Goal: Transaction & Acquisition: Book appointment/travel/reservation

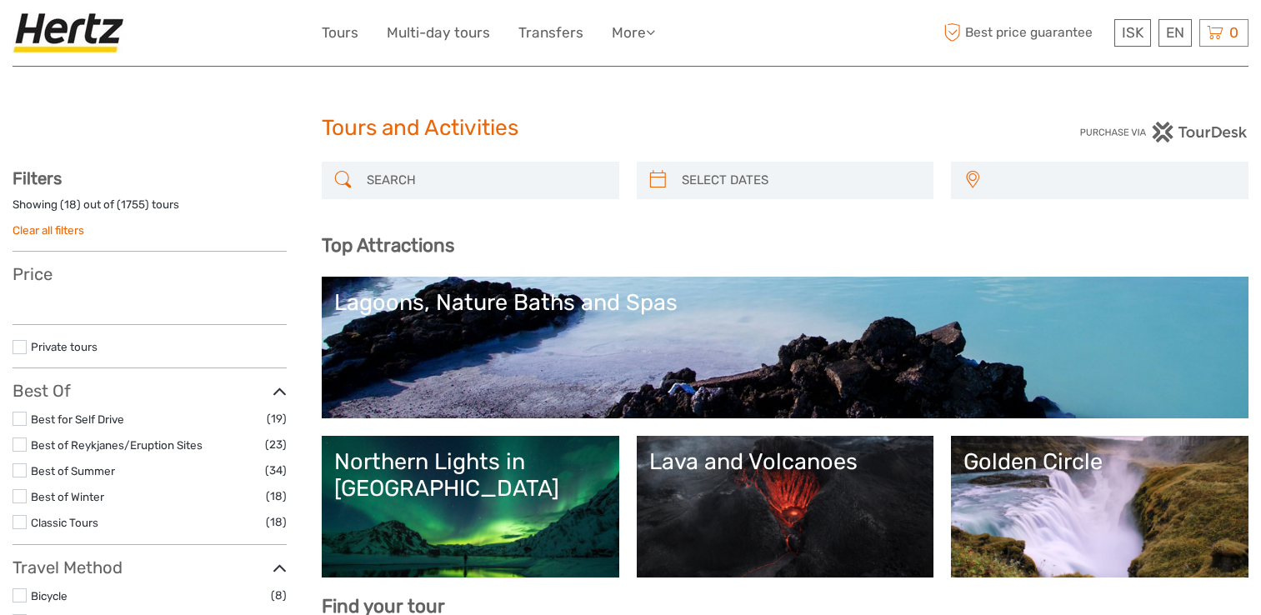
select select
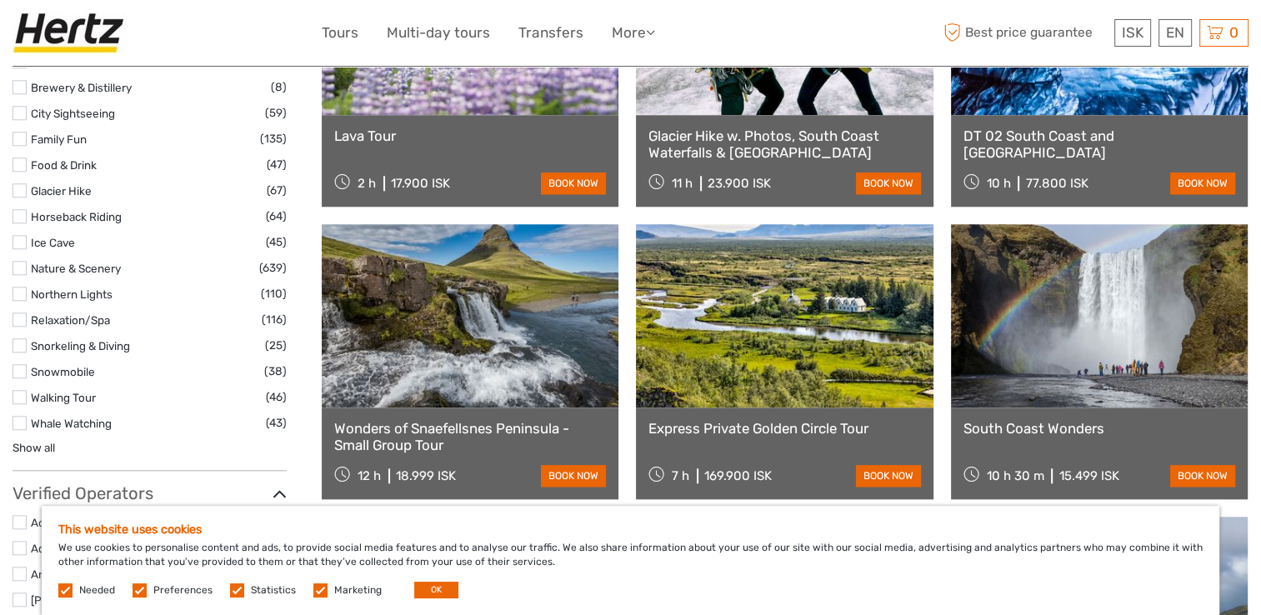
scroll to position [1417, 0]
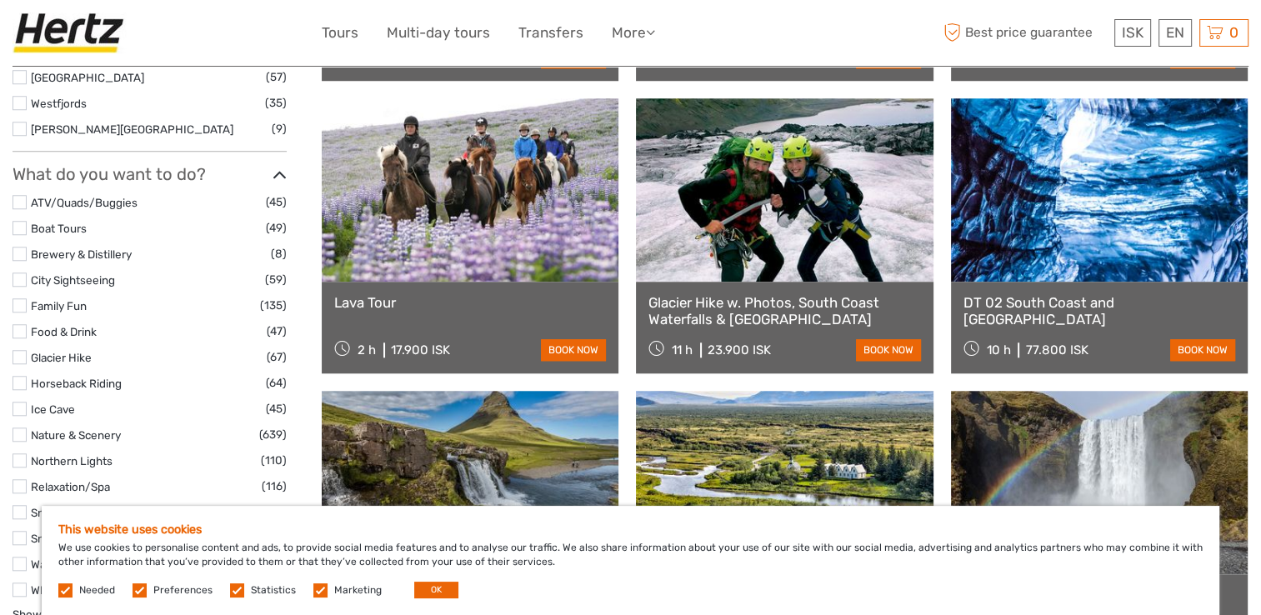
click at [1151, 305] on link "DT 02 South Coast and [GEOGRAPHIC_DATA]" at bounding box center [1100, 311] width 272 height 34
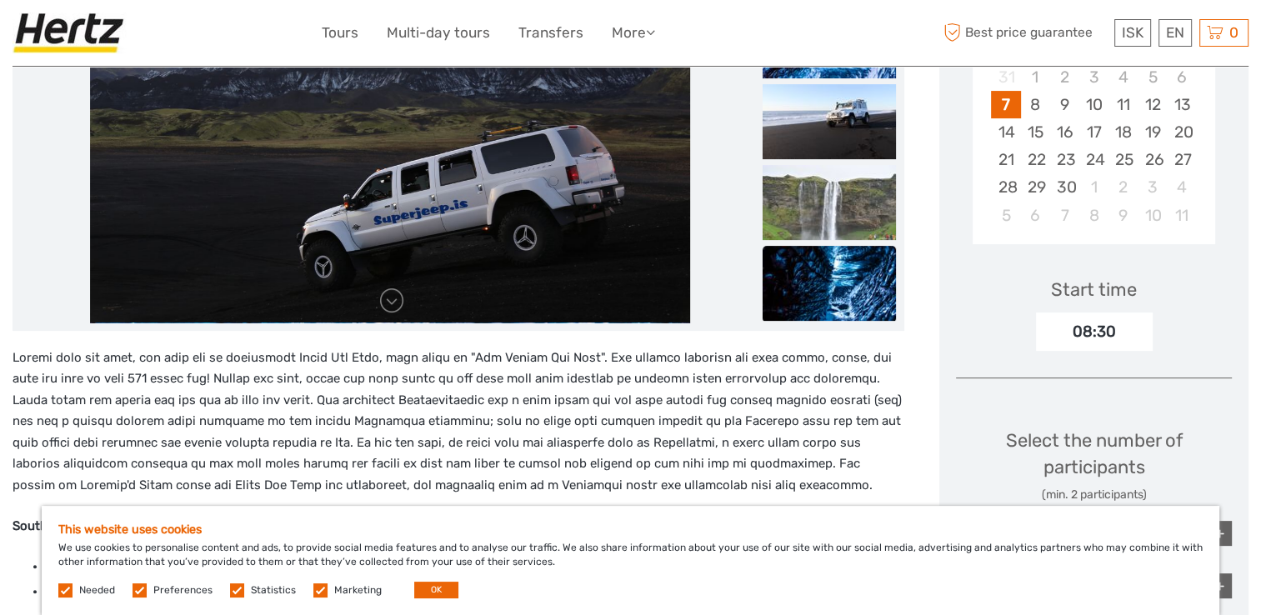
scroll to position [333, 0]
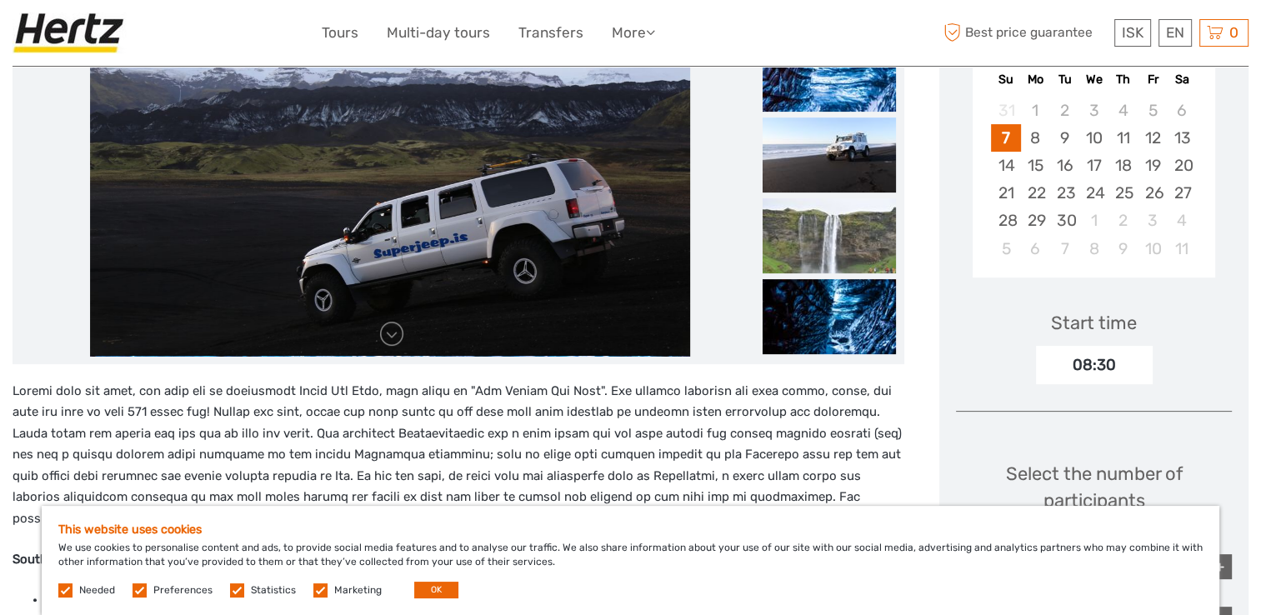
click at [320, 591] on label at bounding box center [320, 591] width 14 height 14
click at [0, 0] on input "checkbox" at bounding box center [0, 0] width 0 height 0
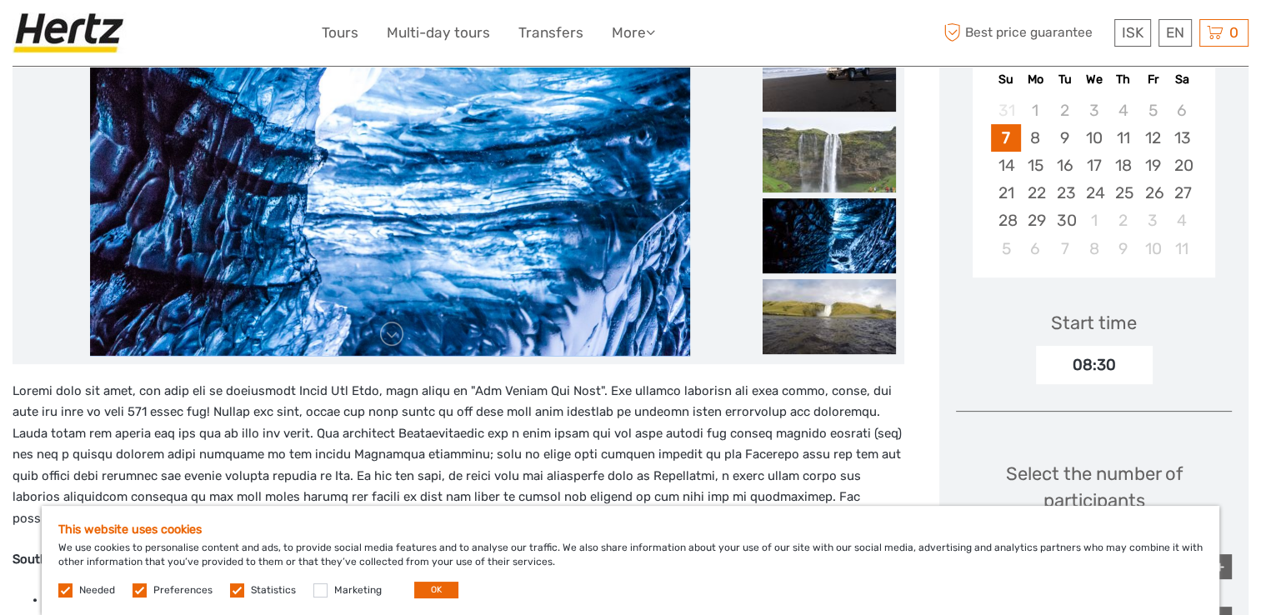
drag, startPoint x: 237, startPoint y: 589, endPoint x: 133, endPoint y: 605, distance: 104.7
click at [235, 589] on label at bounding box center [237, 591] width 14 height 14
click at [0, 0] on input "checkbox" at bounding box center [0, 0] width 0 height 0
click at [143, 581] on div "This website uses cookies We use cookies to personalise content and ads, to pro…" at bounding box center [631, 560] width 1178 height 109
click at [136, 587] on label at bounding box center [140, 591] width 14 height 14
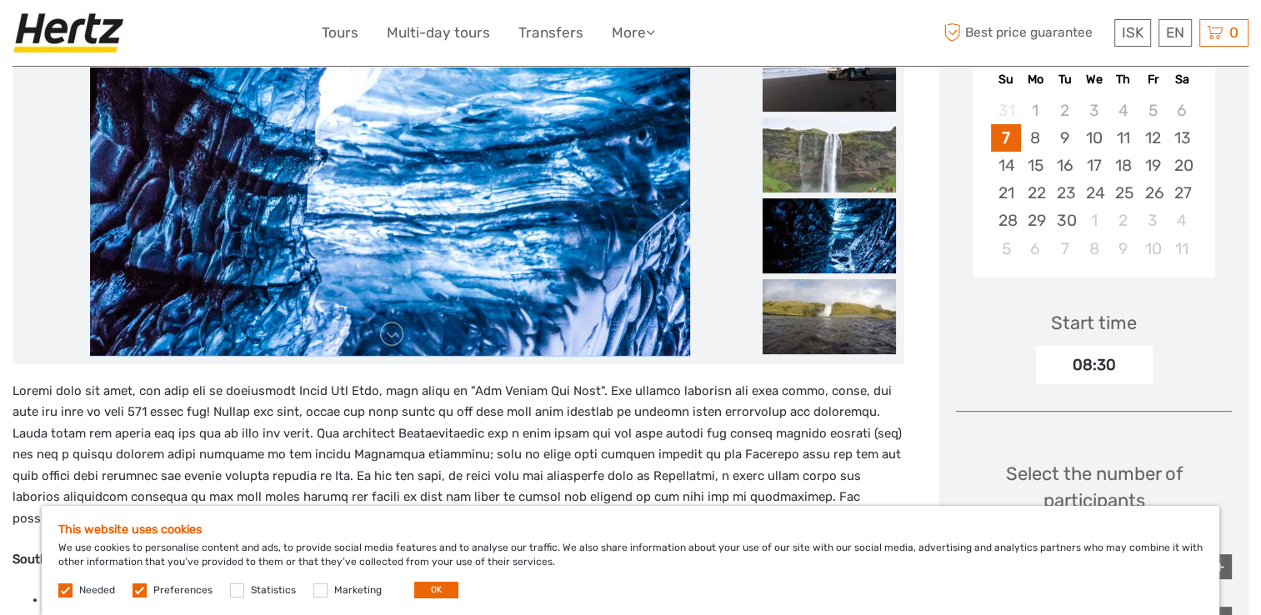
click at [0, 0] on input "checkbox" at bounding box center [0, 0] width 0 height 0
click at [71, 591] on label at bounding box center [65, 591] width 14 height 14
click at [65, 594] on label at bounding box center [65, 591] width 14 height 14
click at [63, 588] on label at bounding box center [65, 591] width 14 height 14
click at [67, 589] on label at bounding box center [65, 591] width 14 height 14
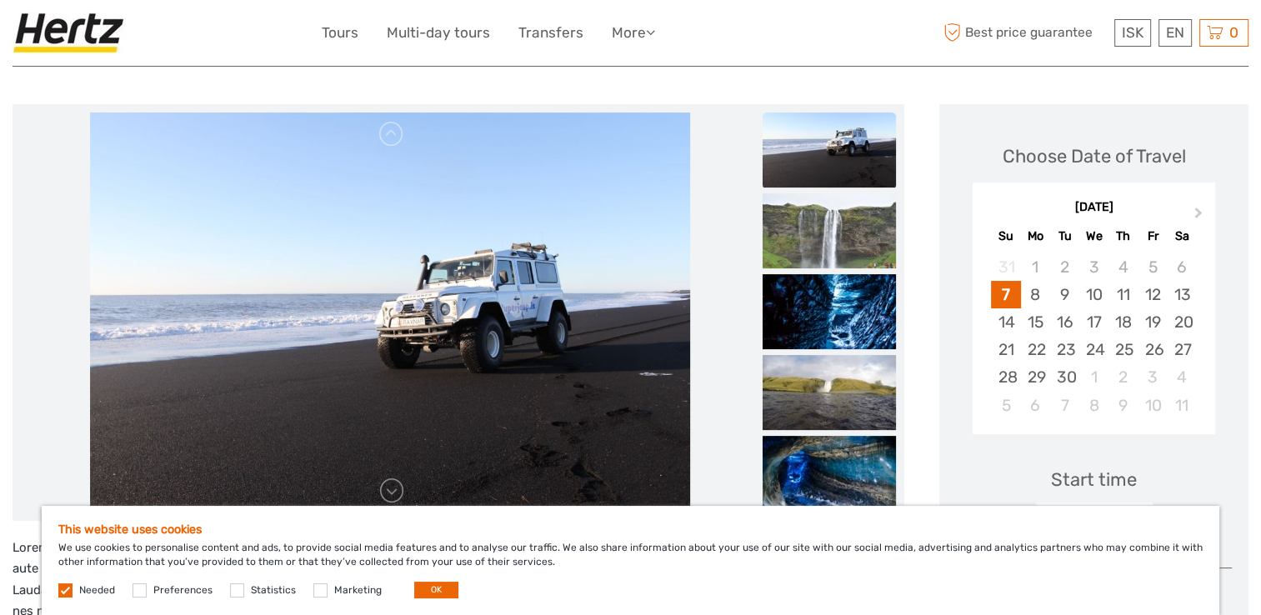
scroll to position [167, 0]
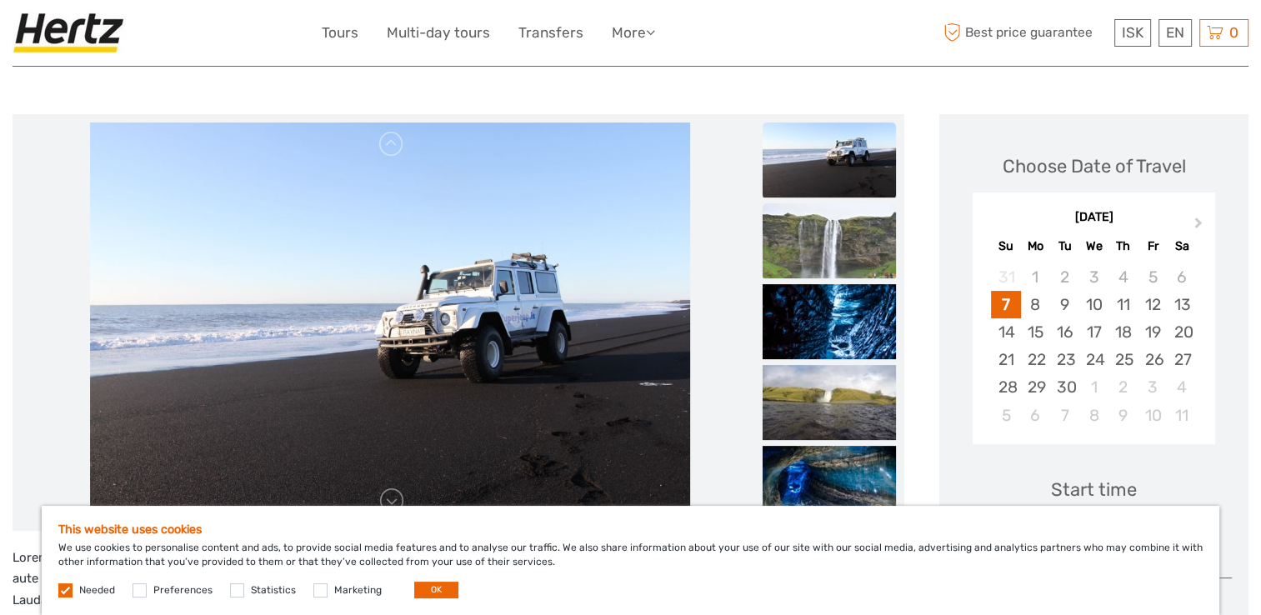
click at [826, 242] on img at bounding box center [829, 240] width 133 height 75
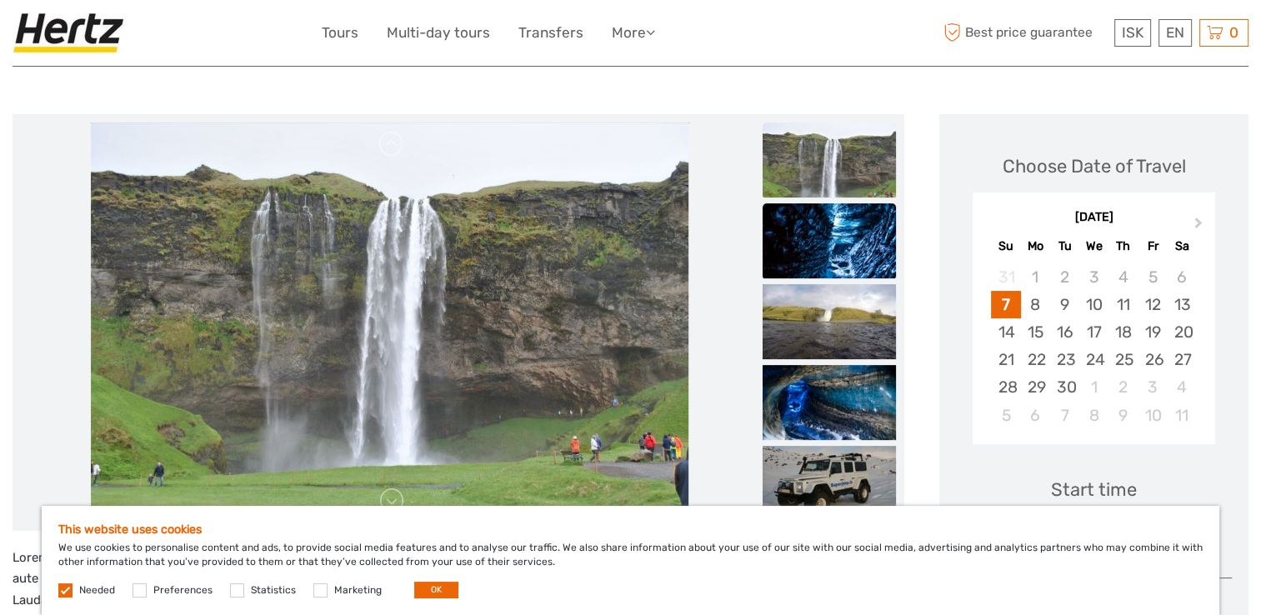
click at [860, 246] on img at bounding box center [829, 240] width 133 height 75
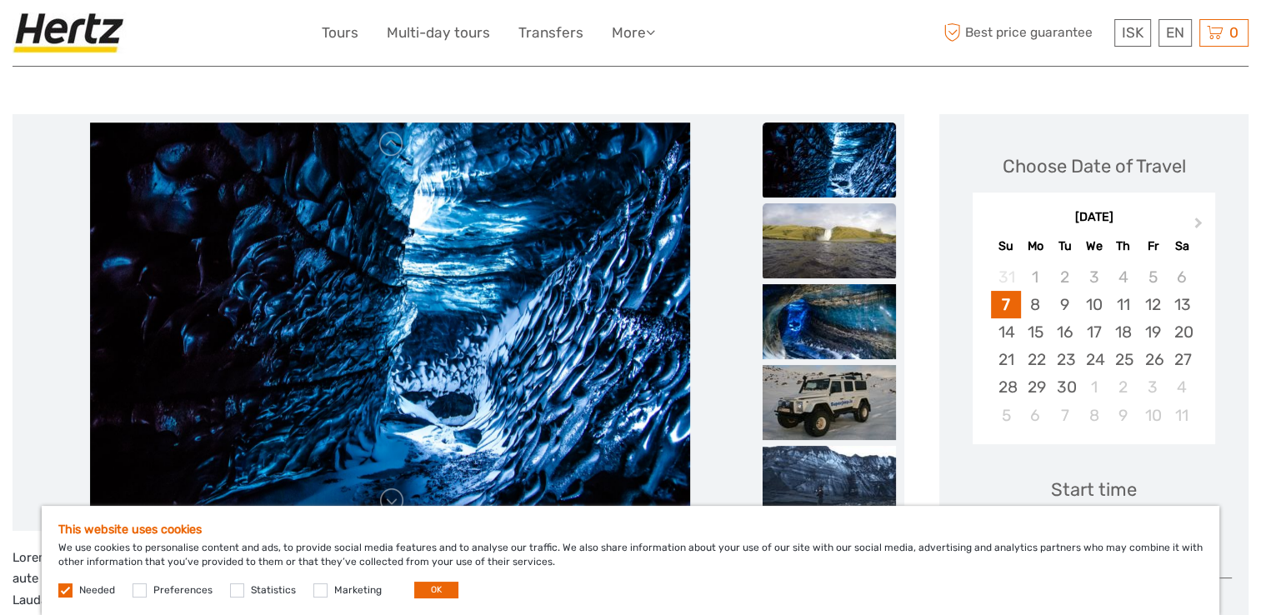
click at [862, 242] on img at bounding box center [829, 240] width 133 height 75
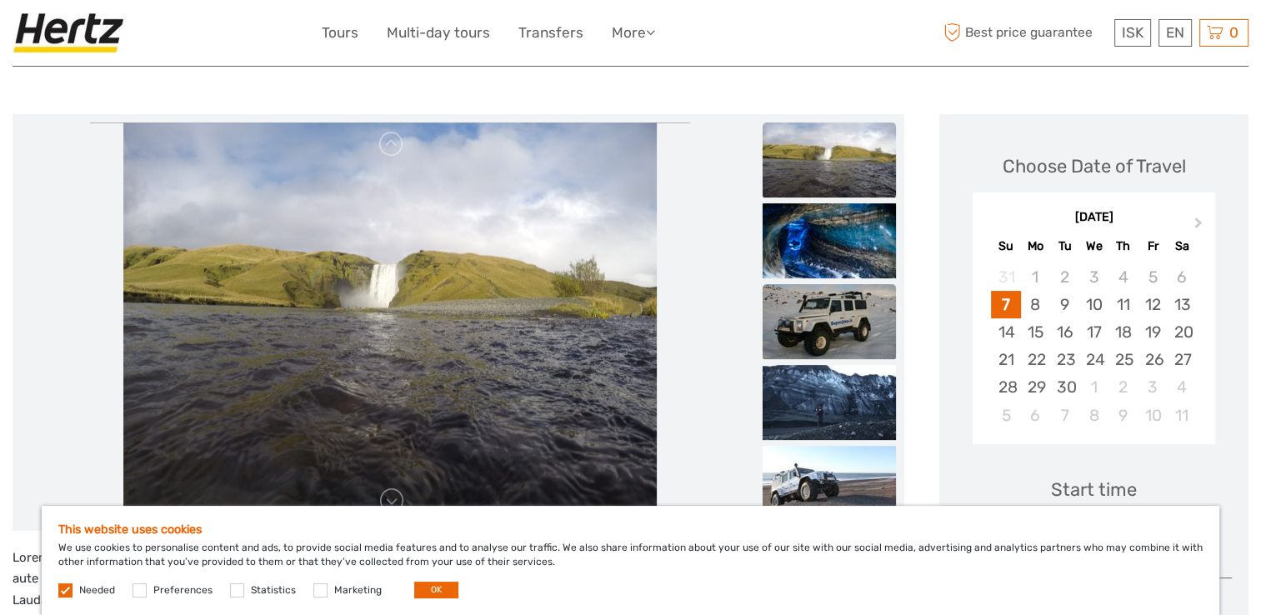
click at [856, 284] on img at bounding box center [829, 321] width 133 height 75
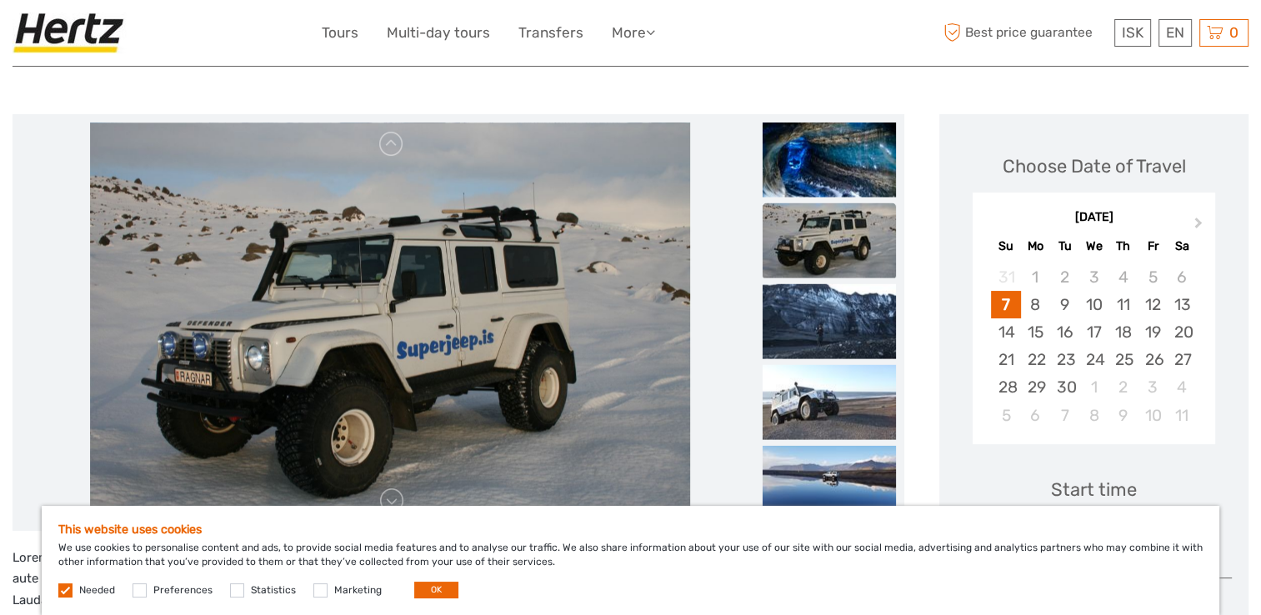
click at [866, 238] on img at bounding box center [829, 240] width 133 height 75
click at [871, 166] on img at bounding box center [829, 159] width 133 height 75
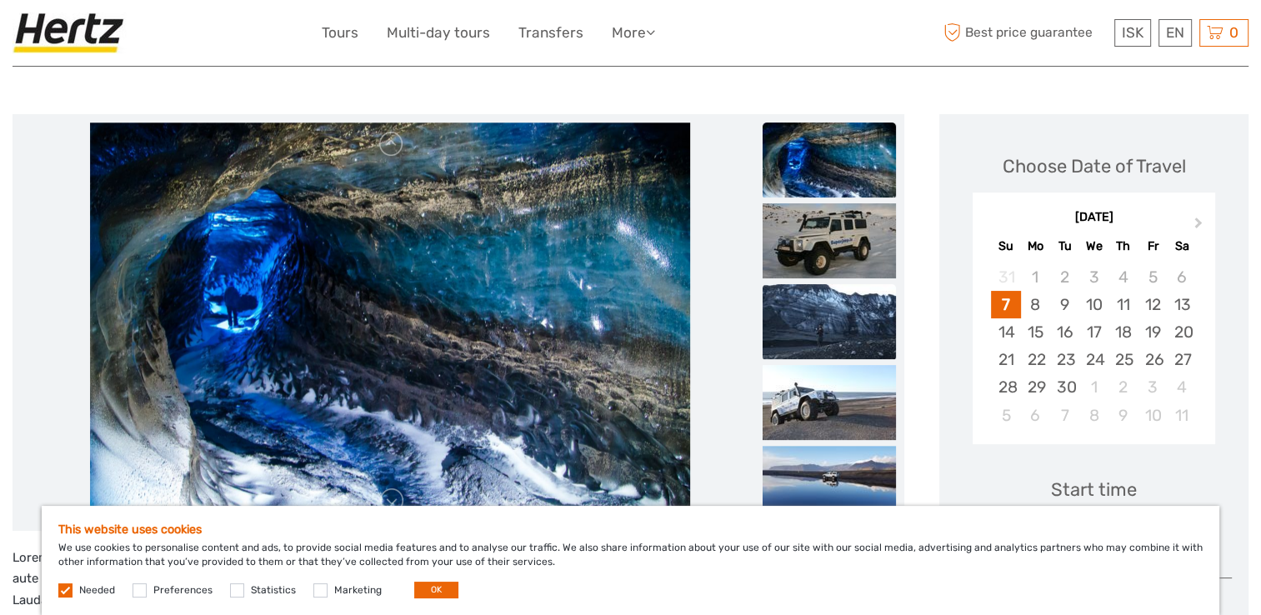
click at [830, 316] on img at bounding box center [829, 321] width 133 height 75
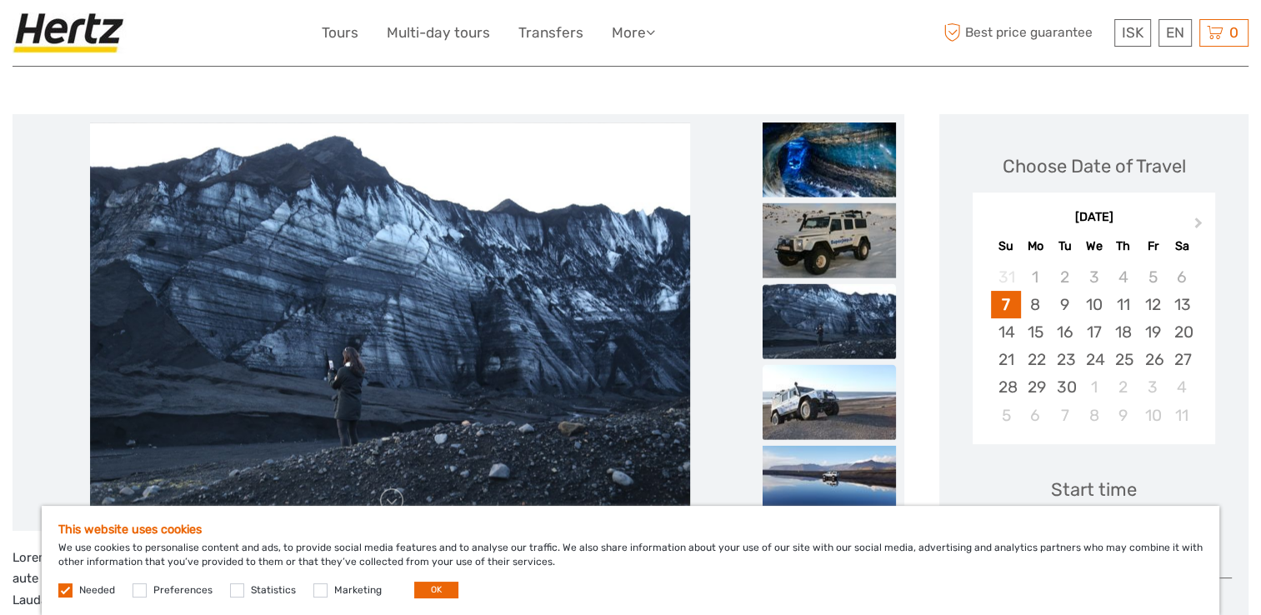
click at [827, 389] on img at bounding box center [829, 401] width 133 height 75
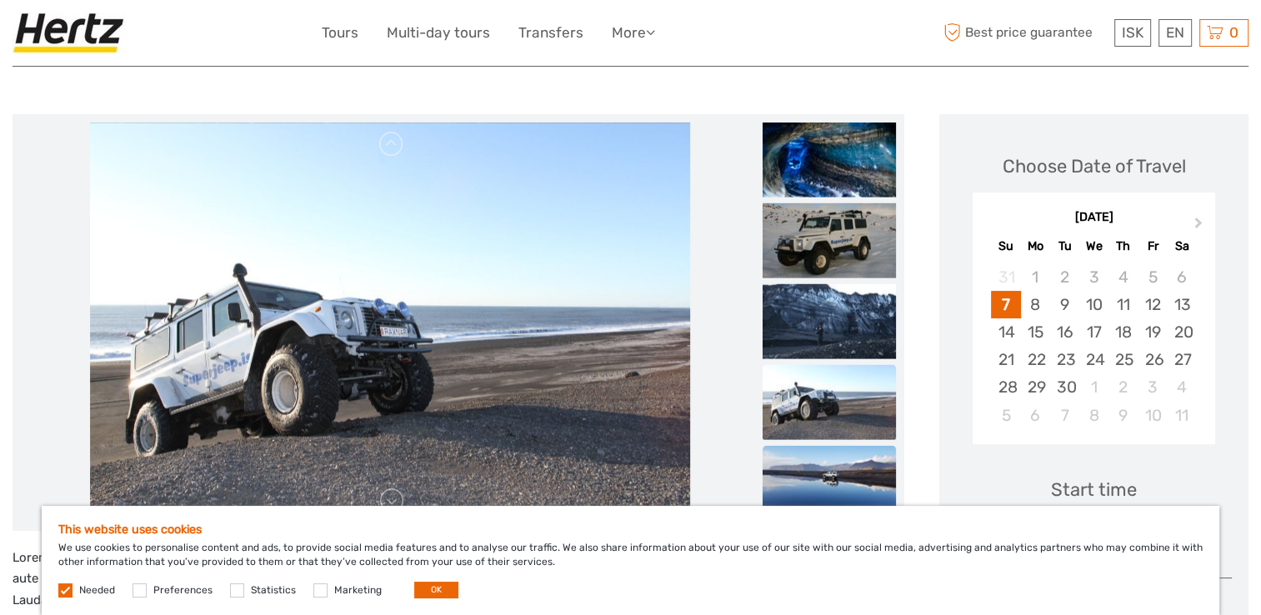
click at [830, 452] on img at bounding box center [829, 482] width 133 height 75
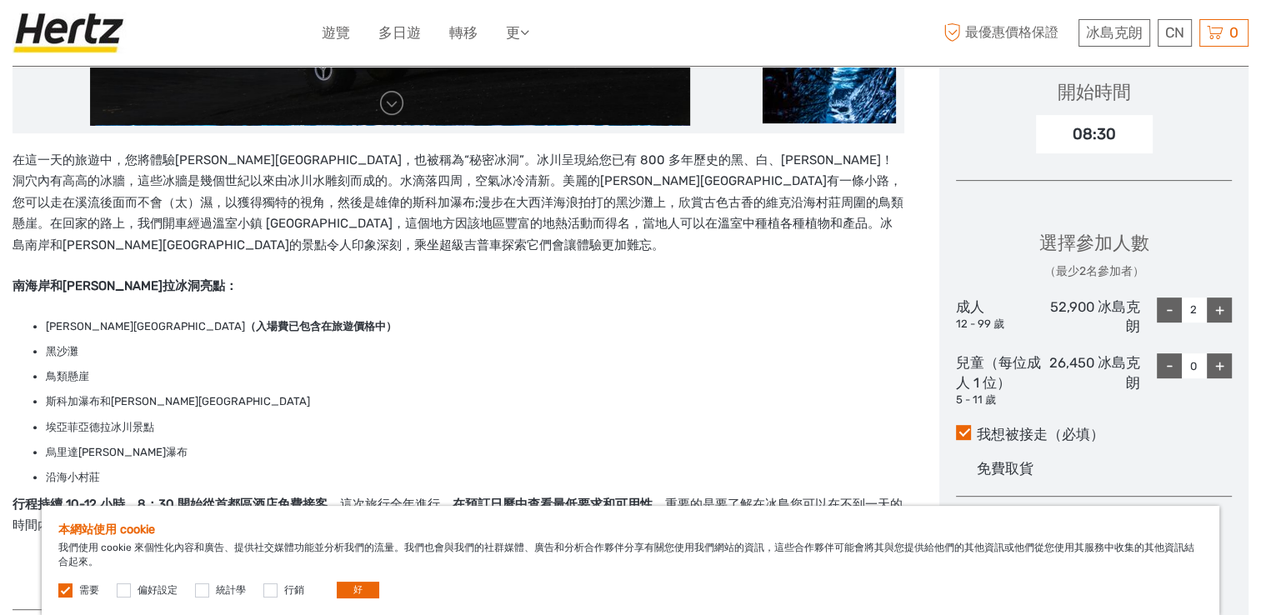
scroll to position [584, 0]
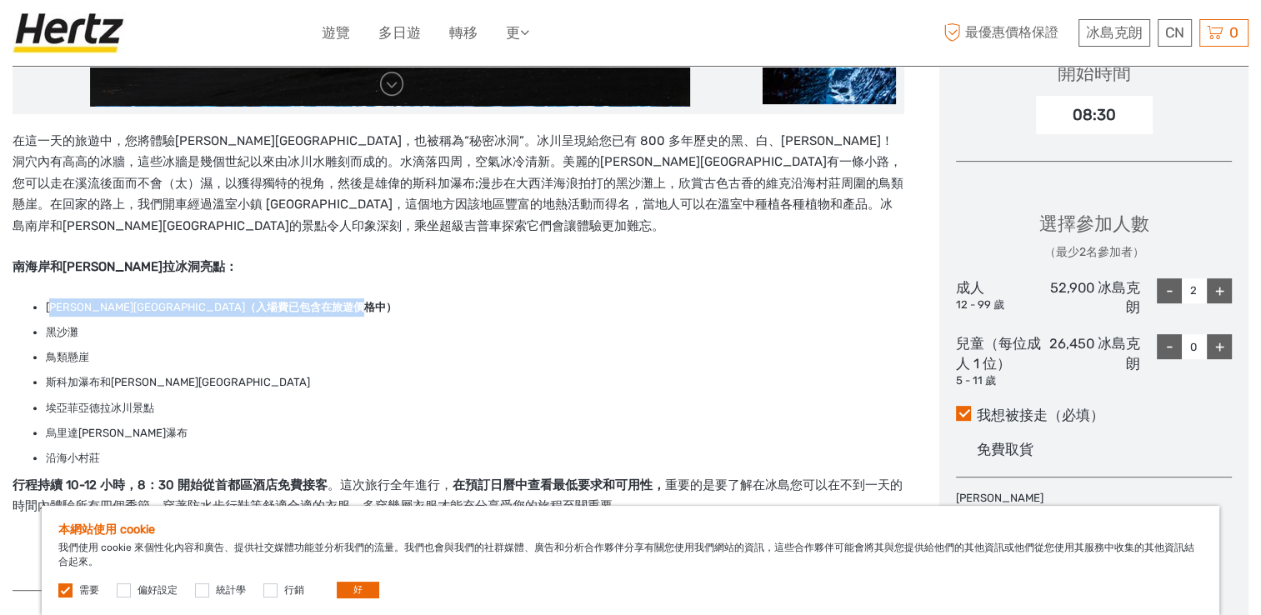
drag, startPoint x: 51, startPoint y: 309, endPoint x: 224, endPoint y: 302, distance: 173.6
click at [224, 302] on li "卡特拉冰洞 （入場費已包含在旅遊價格中）" at bounding box center [475, 307] width 859 height 18
drag, startPoint x: 224, startPoint y: 302, endPoint x: 222, endPoint y: 335, distance: 33.4
click at [222, 335] on li "黑沙灘" at bounding box center [475, 332] width 859 height 18
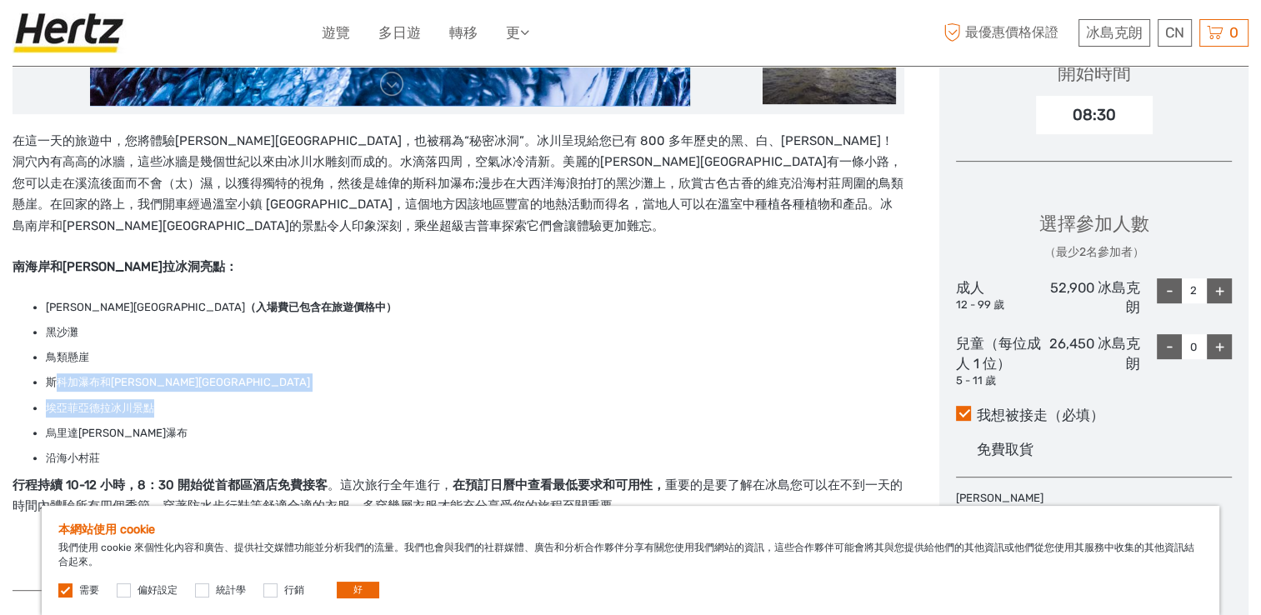
drag, startPoint x: 53, startPoint y: 380, endPoint x: 197, endPoint y: 399, distance: 144.6
click at [197, 399] on ul "卡特拉冰洞 （入場費已包含在旅遊價格中） 黑沙灘 鳥類懸崖 斯科加瀑布和塞里雅蘭瀑布 埃亞菲亞德拉冰川景點 烏里達福斯瀑布 沿海小村莊" at bounding box center [459, 383] width 892 height 170
drag, startPoint x: 197, startPoint y: 399, endPoint x: 118, endPoint y: 468, distance: 105.2
click at [118, 468] on li "沿海小村莊" at bounding box center [475, 458] width 859 height 18
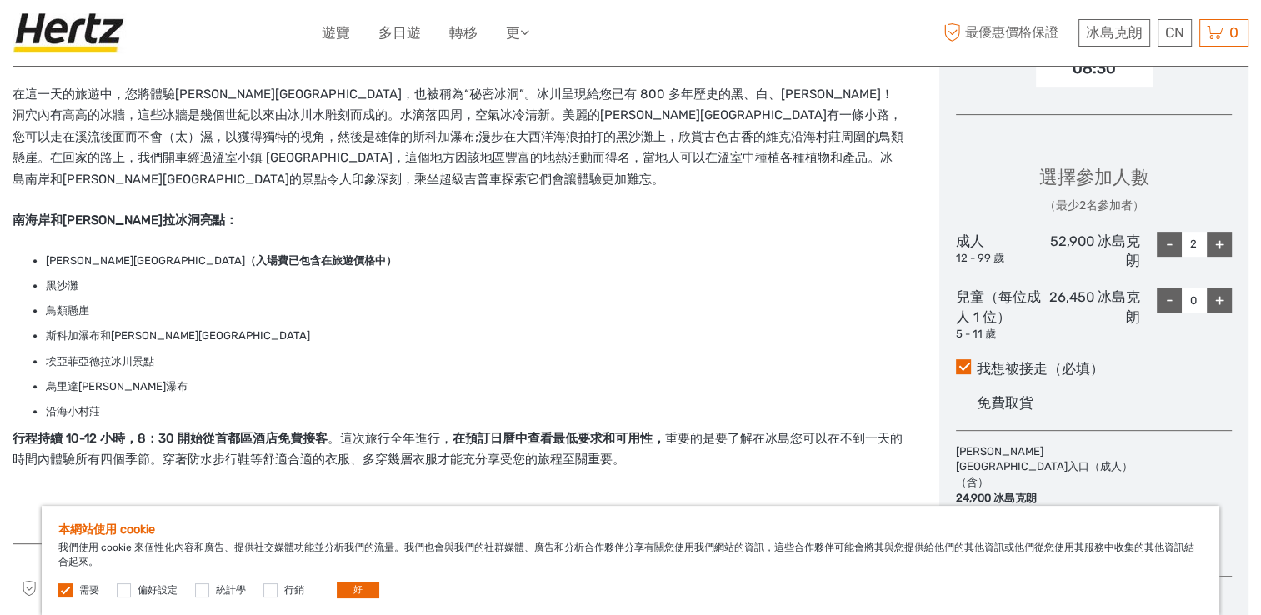
scroll to position [750, 0]
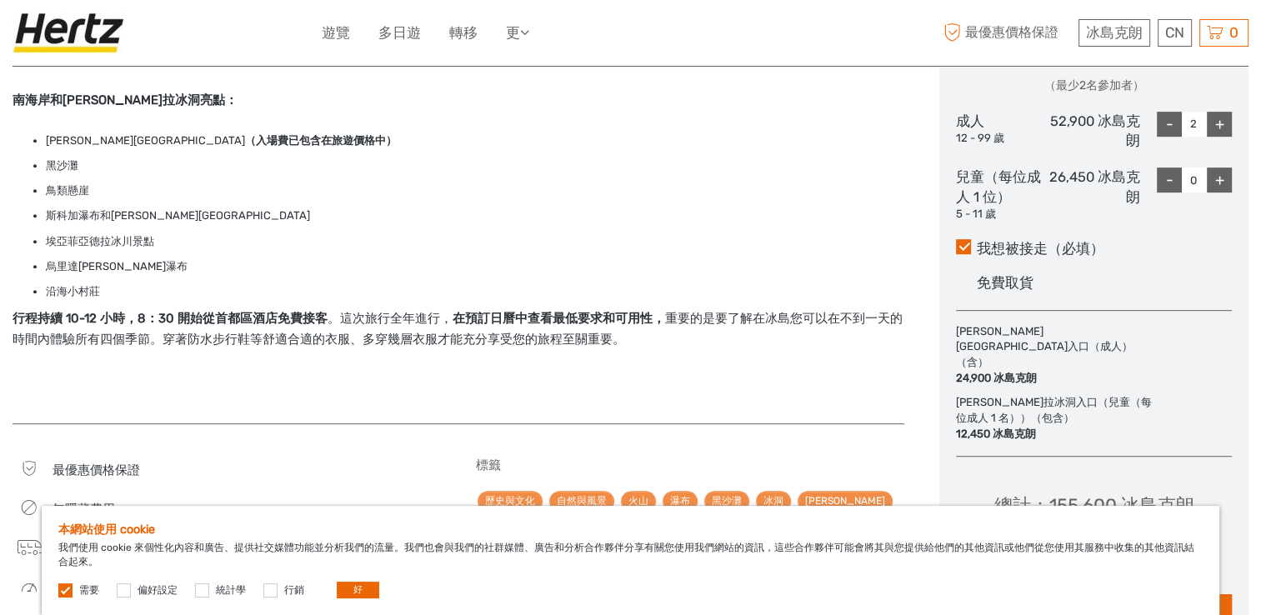
click at [661, 345] on p "行程持續 10-12 小時，8：30 開始從首都區酒店免費接客 。這次旅行全年進行， 在預訂日曆中查看最低要求和可用性， 重要的是要了解在冰島您可以在不到一天…" at bounding box center [459, 329] width 892 height 43
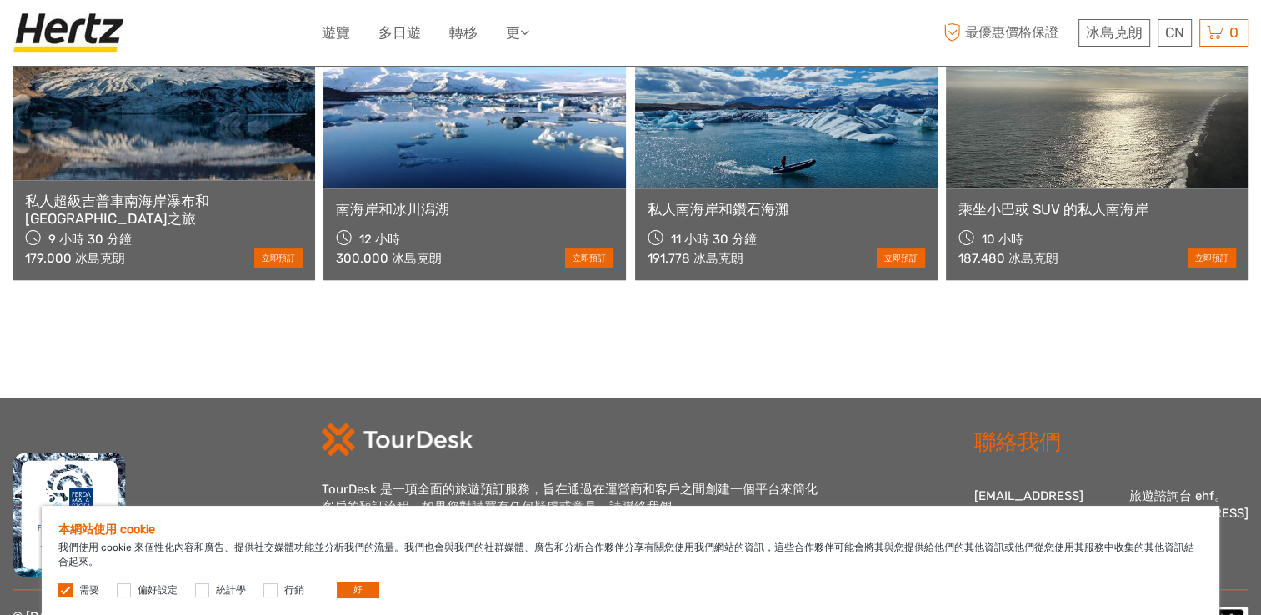
scroll to position [1753, 0]
